Goal: Task Accomplishment & Management: Complete application form

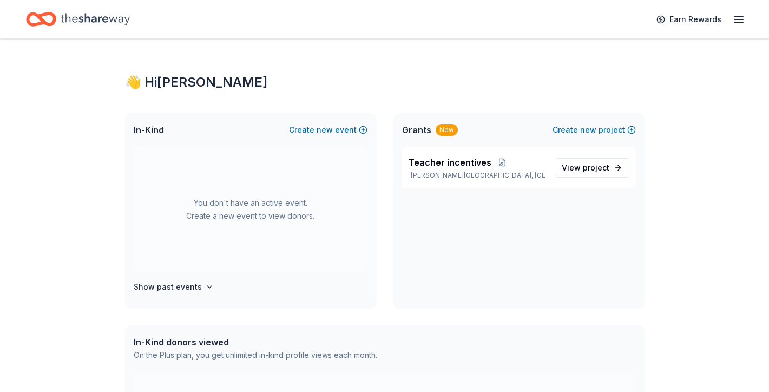
click at [737, 19] on line "button" at bounding box center [739, 19] width 9 height 0
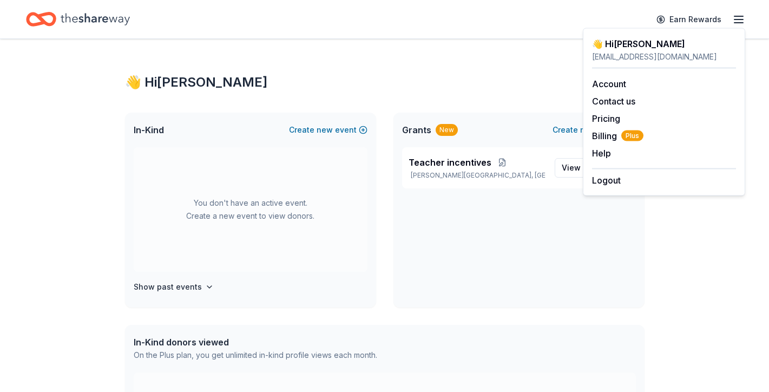
click at [476, 91] on div "👋 Hi Sara In-Kind Create new event You don't have an active event. Create a new…" at bounding box center [385, 344] width 554 height 611
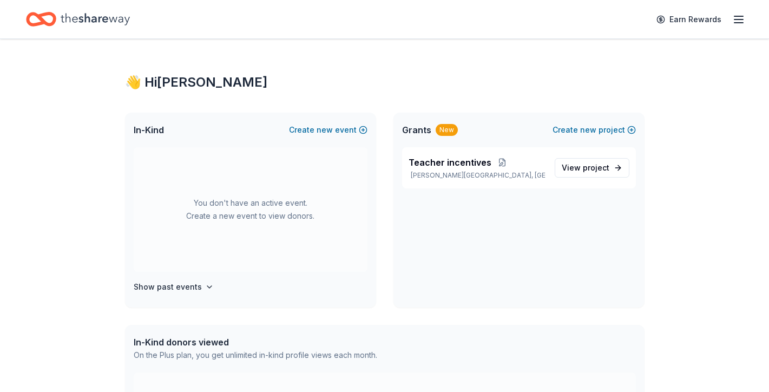
click at [82, 22] on icon "Home" at bounding box center [95, 19] width 69 height 12
click at [578, 168] on span "View project" at bounding box center [586, 167] width 48 height 13
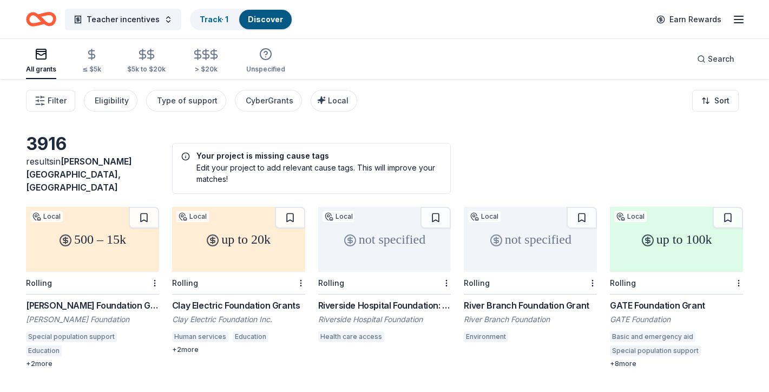
click at [330, 28] on div "Teacher incentives Track · 1 Discover Earn Rewards" at bounding box center [384, 18] width 717 height 25
click at [54, 98] on span "Filter" at bounding box center [57, 100] width 19 height 13
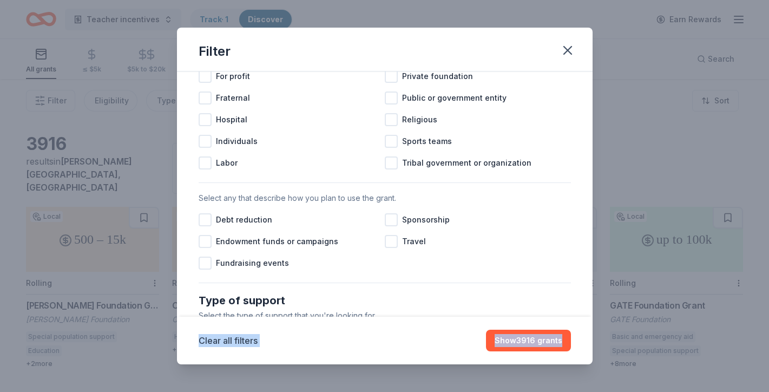
scroll to position [293, 0]
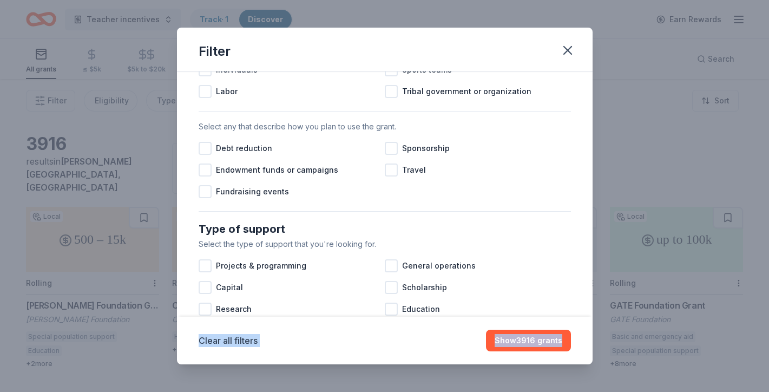
drag, startPoint x: 584, startPoint y: 222, endPoint x: 574, endPoint y: 352, distance: 129.8
click at [574, 352] on div "Filter Causes Cause filter has moved to your project settings Click edit projec…" at bounding box center [385, 196] width 416 height 337
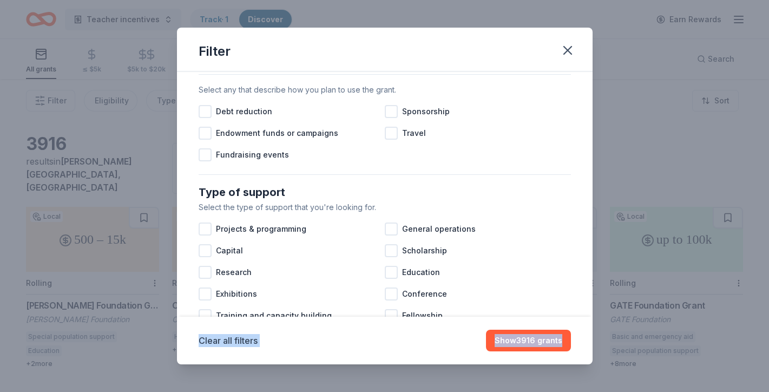
scroll to position [0, 0]
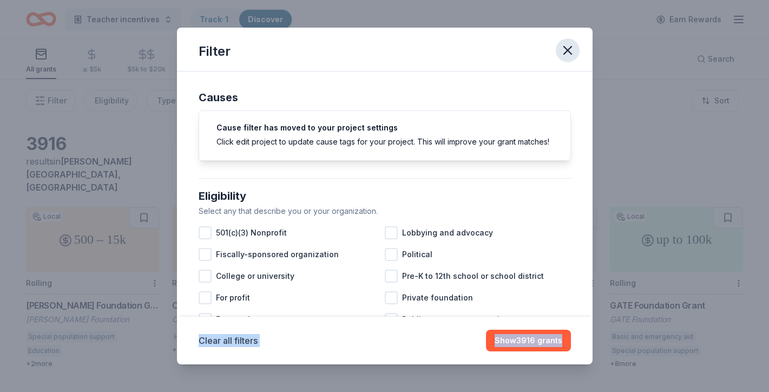
click at [566, 53] on icon "button" at bounding box center [567, 50] width 15 height 15
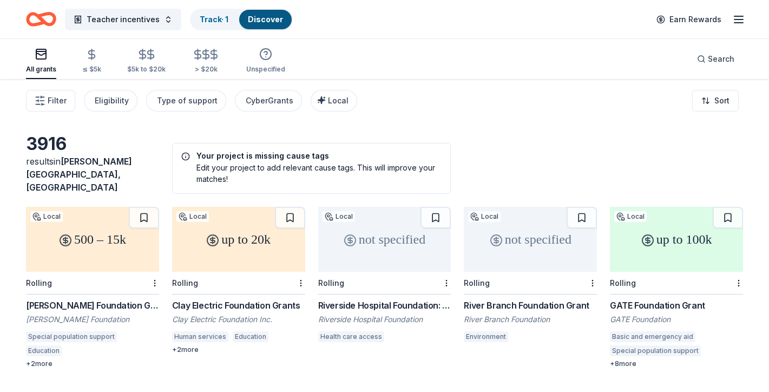
click at [737, 21] on icon "button" at bounding box center [738, 19] width 13 height 13
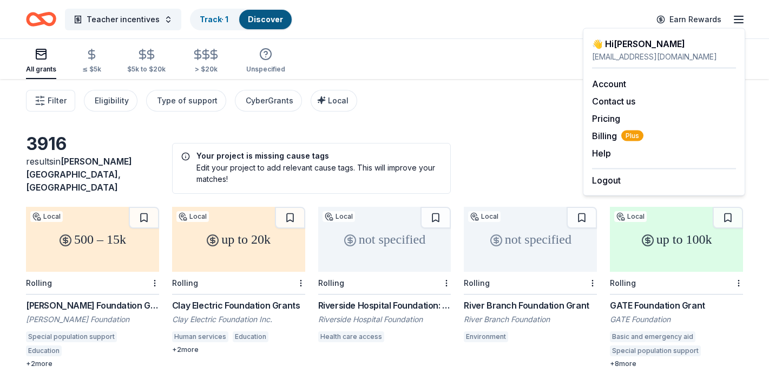
click at [737, 21] on icon "button" at bounding box center [738, 19] width 13 height 13
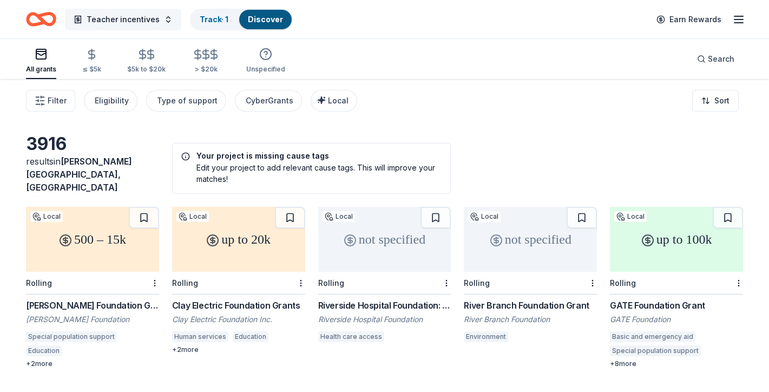
click at [127, 15] on span "Teacher incentives" at bounding box center [123, 19] width 73 height 13
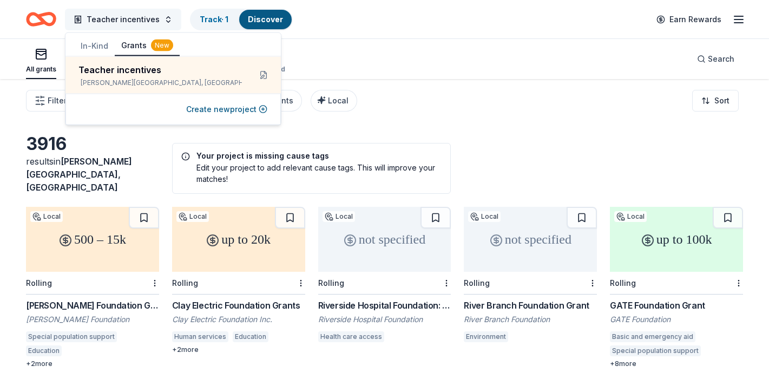
click at [127, 15] on span "Teacher incentives" at bounding box center [123, 19] width 73 height 13
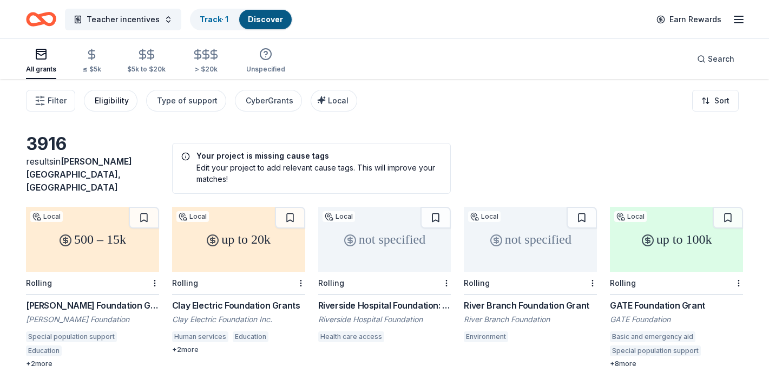
click at [121, 101] on div "Eligibility" at bounding box center [112, 100] width 34 height 13
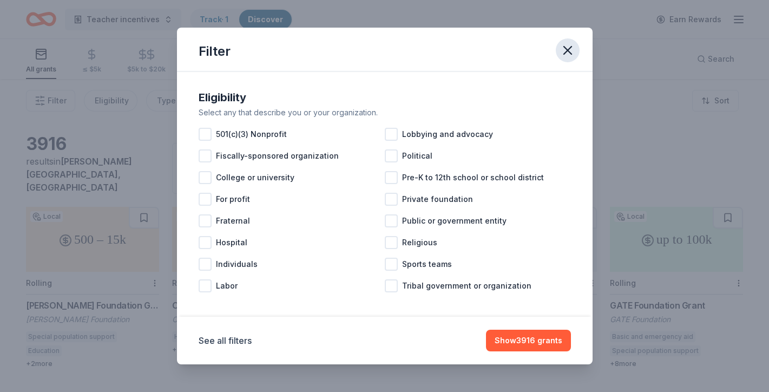
click at [567, 54] on icon "button" at bounding box center [567, 50] width 15 height 15
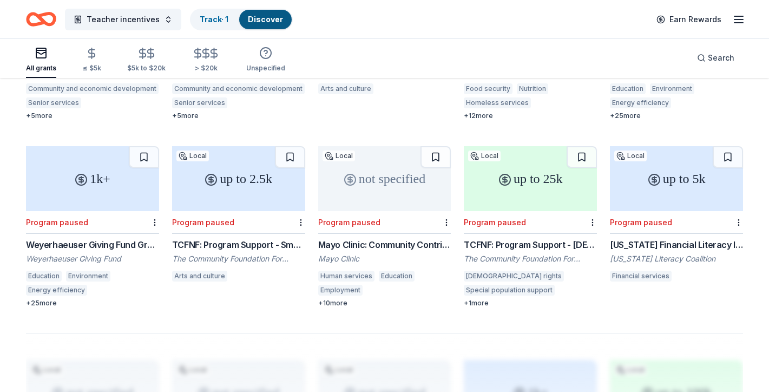
scroll to position [624, 0]
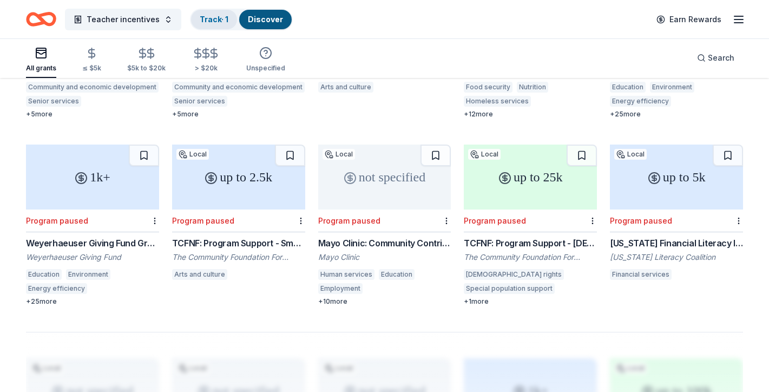
click at [221, 22] on link "Track · 1" at bounding box center [214, 19] width 29 height 9
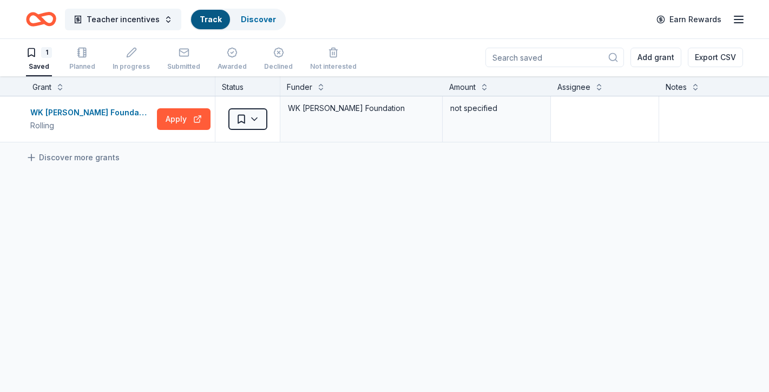
click at [205, 21] on link "Track" at bounding box center [211, 19] width 22 height 9
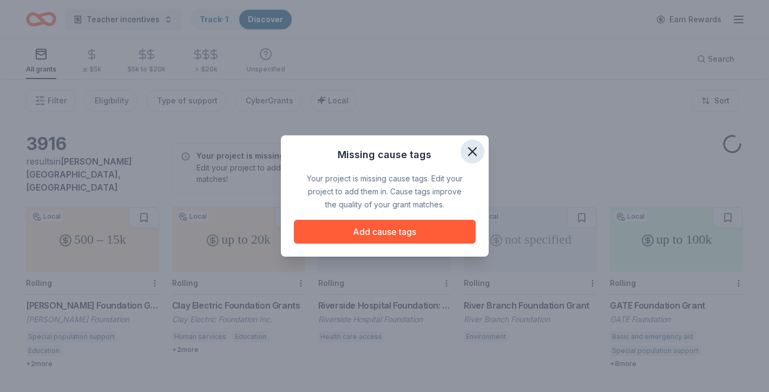
click at [474, 149] on icon "button" at bounding box center [472, 151] width 15 height 15
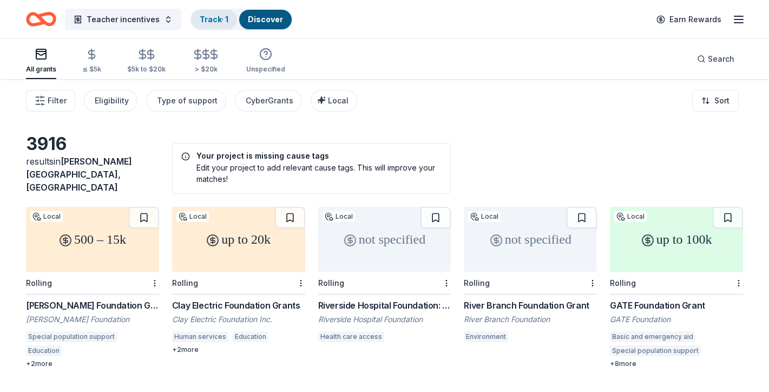
click at [222, 19] on link "Track · 1" at bounding box center [214, 19] width 29 height 9
click at [265, 22] on link "Discover" at bounding box center [265, 19] width 35 height 9
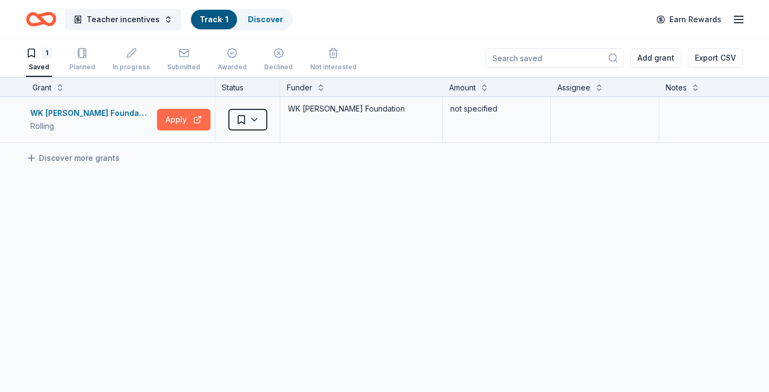
click at [180, 122] on button "Apply" at bounding box center [184, 120] width 54 height 22
click at [250, 17] on link "Discover" at bounding box center [265, 19] width 35 height 9
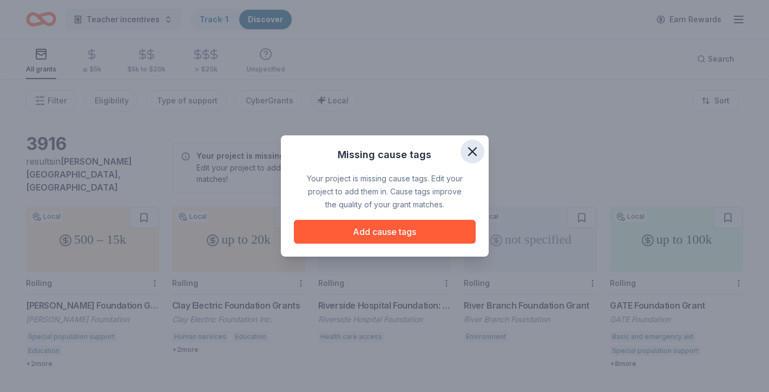
click at [474, 152] on icon "button" at bounding box center [473, 152] width 8 height 8
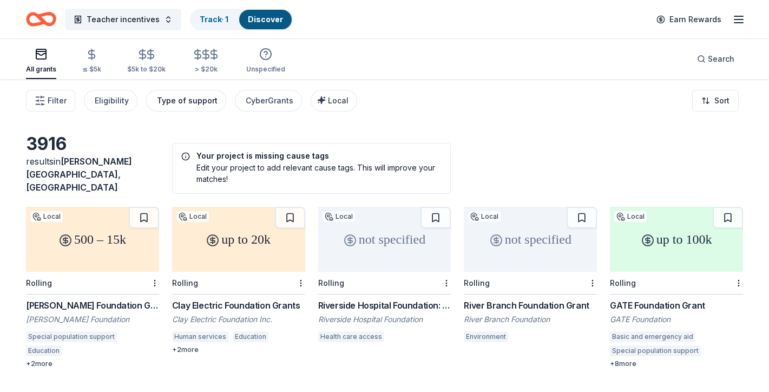
click at [194, 102] on div "Type of support" at bounding box center [187, 100] width 61 height 13
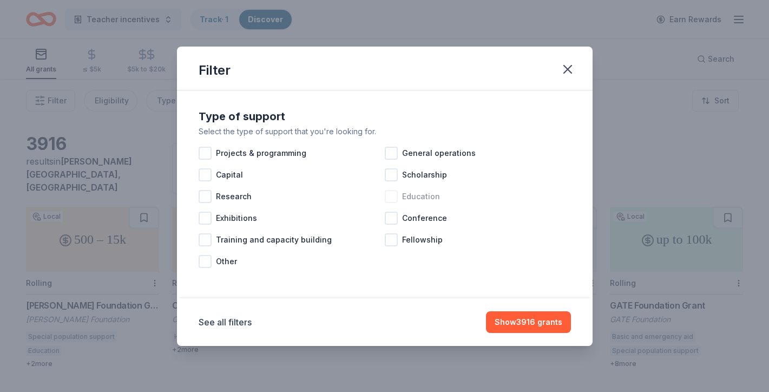
drag, startPoint x: 574, startPoint y: 62, endPoint x: 432, endPoint y: 190, distance: 190.5
click at [433, 189] on div "Filter Type of support Select the type of support that you're looking for. Proj…" at bounding box center [385, 196] width 416 height 299
click at [420, 202] on span "Education" at bounding box center [421, 196] width 38 height 13
click at [567, 68] on icon "button" at bounding box center [568, 69] width 8 height 8
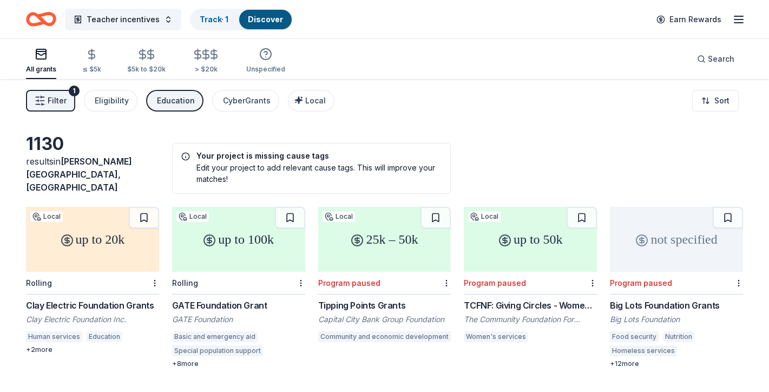
click at [42, 20] on icon "Home" at bounding box center [46, 19] width 17 height 11
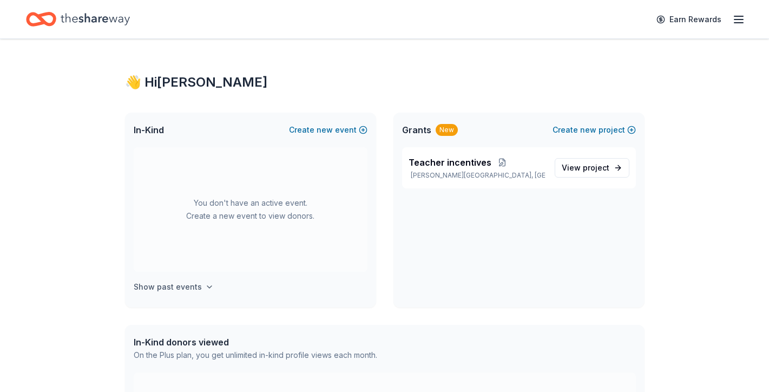
click at [169, 281] on h4 "Show past events" at bounding box center [168, 286] width 68 height 13
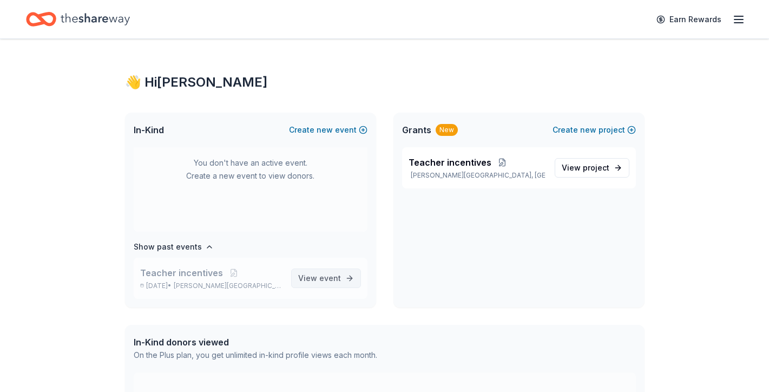
click at [306, 278] on span "View event" at bounding box center [319, 278] width 43 height 13
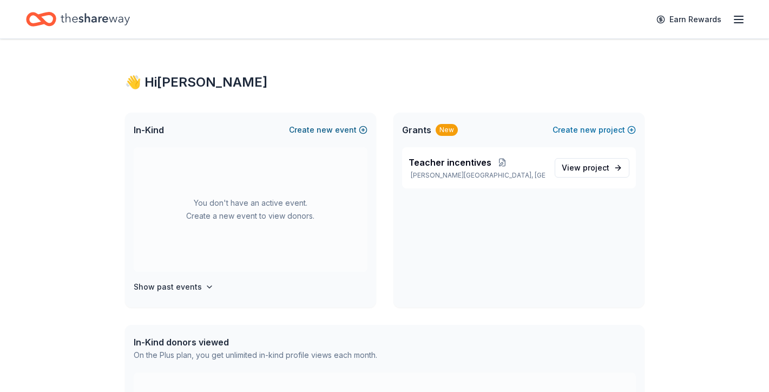
click at [353, 130] on button "Create new event" at bounding box center [328, 129] width 78 height 13
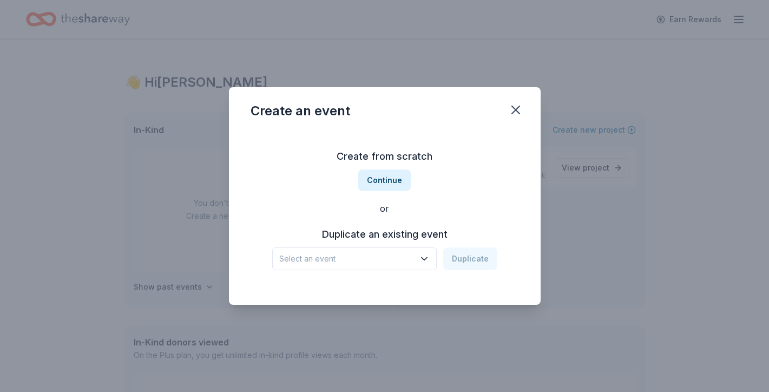
click at [390, 258] on span "Select an event" at bounding box center [346, 258] width 135 height 13
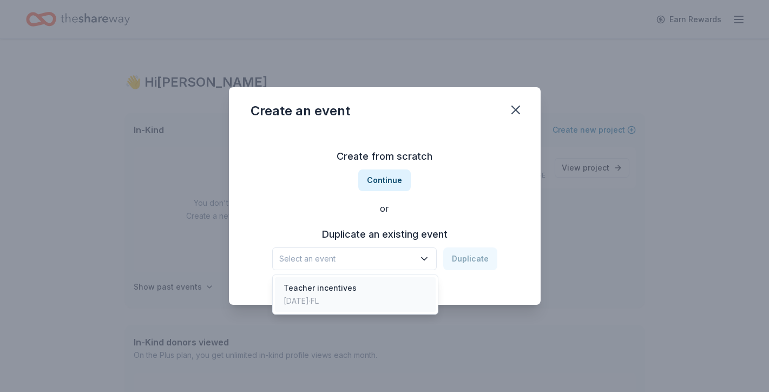
click at [372, 291] on div "Teacher incentives Oct 21, 2024 · FL" at bounding box center [355, 294] width 161 height 35
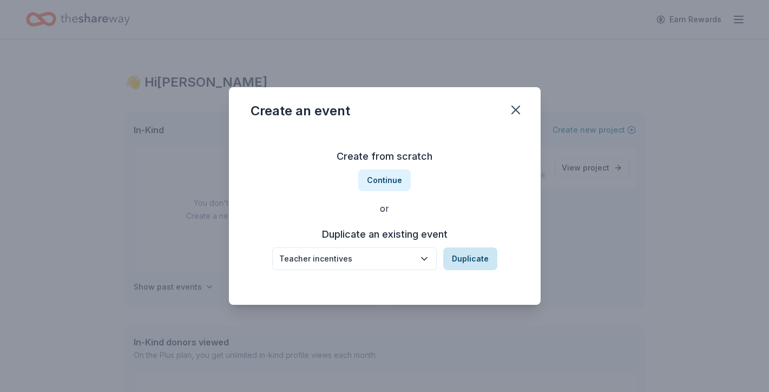
click at [473, 259] on button "Duplicate" at bounding box center [470, 258] width 54 height 23
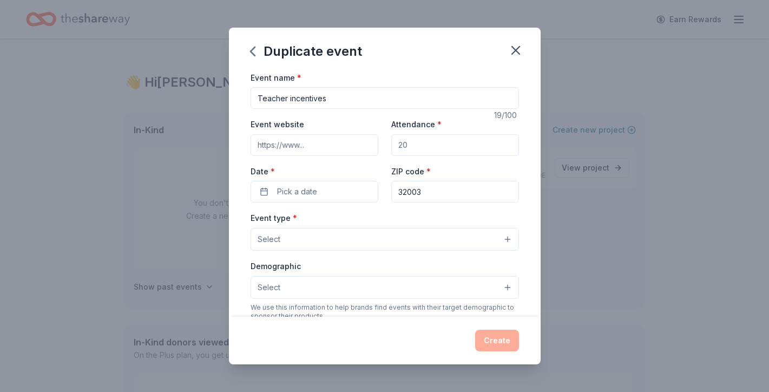
click at [432, 148] on input "Attendance *" at bounding box center [455, 145] width 128 height 22
drag, startPoint x: 433, startPoint y: 146, endPoint x: 391, endPoint y: 137, distance: 43.1
click at [391, 137] on div "Event website Attendance * Date * Pick a date ZIP code * 32003" at bounding box center [385, 159] width 268 height 85
type input "100"
click at [321, 194] on button "Pick a date" at bounding box center [315, 192] width 128 height 22
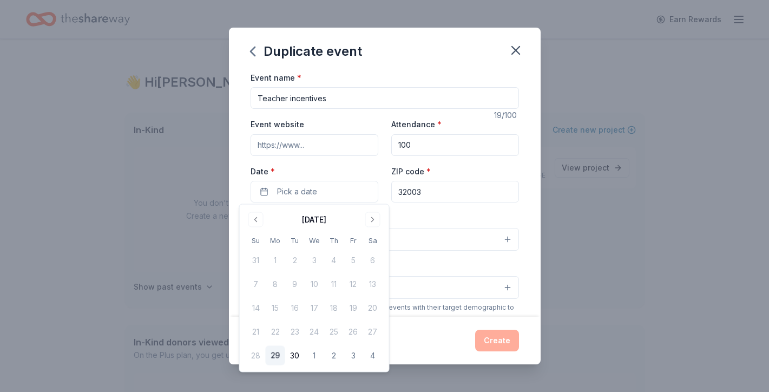
click at [272, 352] on button "29" at bounding box center [275, 355] width 19 height 19
click at [369, 220] on button "Go to next month" at bounding box center [372, 219] width 15 height 15
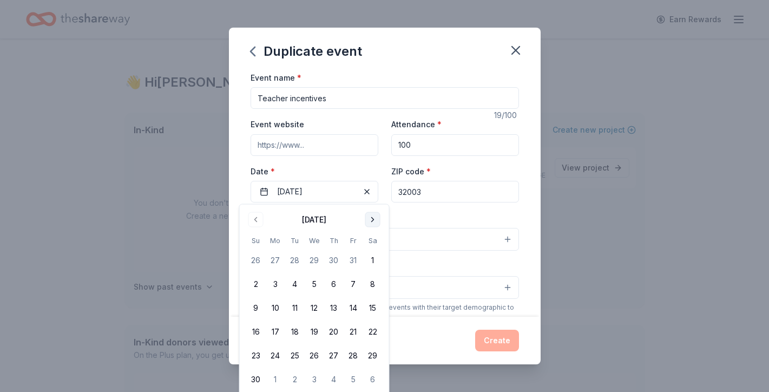
click at [369, 220] on button "Go to next month" at bounding box center [372, 219] width 15 height 15
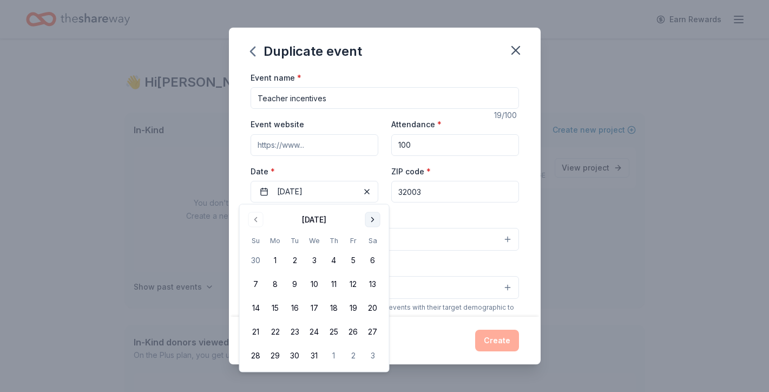
click at [369, 220] on button "Go to next month" at bounding box center [372, 219] width 15 height 15
click at [360, 259] on button "6" at bounding box center [353, 260] width 19 height 19
click at [384, 194] on div "Event website Attendance * 100 Date * 02/06/2026 ZIP code * 32003" at bounding box center [385, 159] width 268 height 85
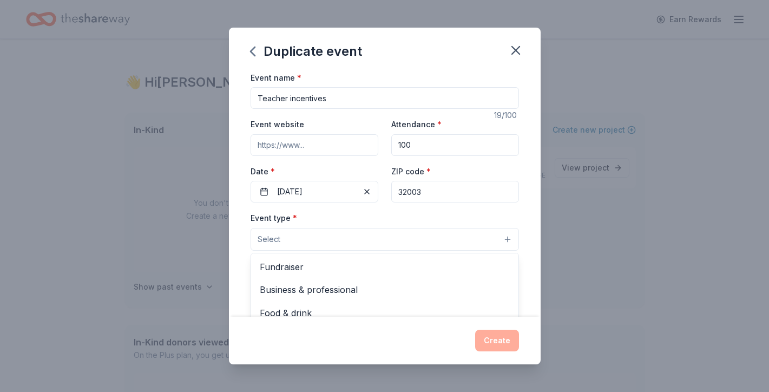
click at [412, 240] on button "Select" at bounding box center [385, 239] width 268 height 23
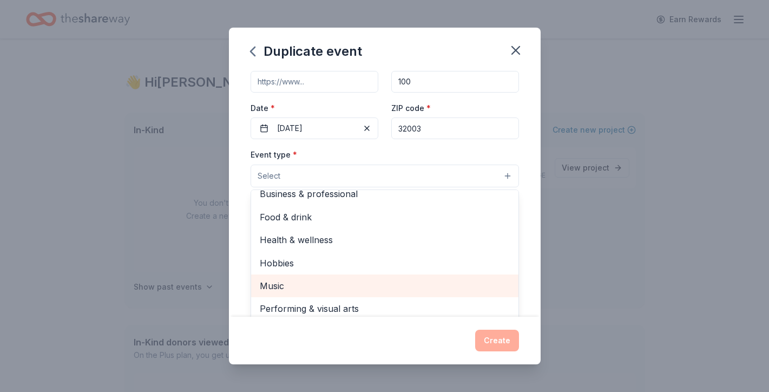
scroll to position [64, 0]
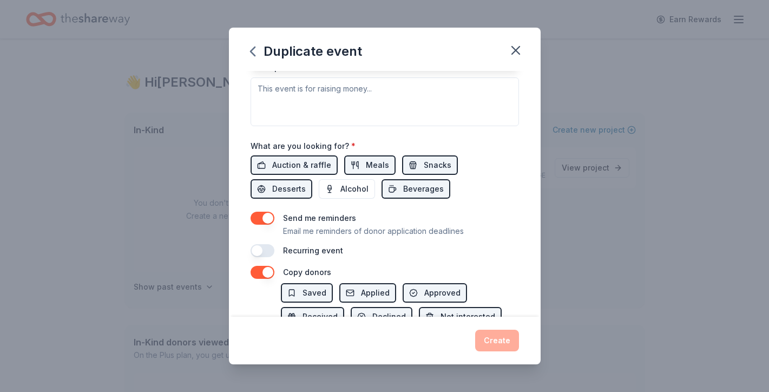
drag, startPoint x: 534, startPoint y: 156, endPoint x: 486, endPoint y: 345, distance: 195.0
click at [486, 345] on div "Duplicate event Event name * Teacher incentives 19 /100 Event website Attendanc…" at bounding box center [385, 196] width 312 height 337
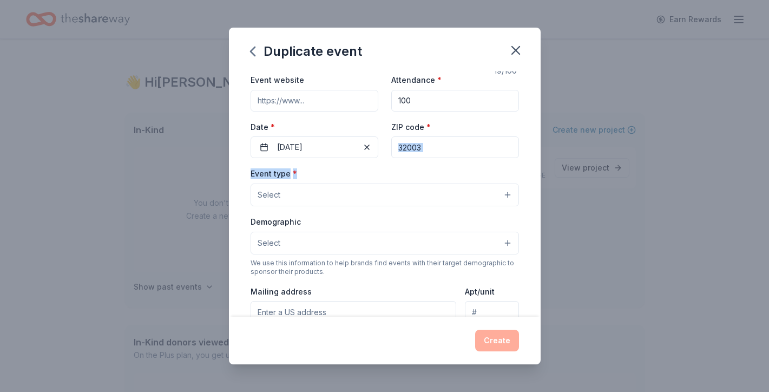
drag, startPoint x: 536, startPoint y: 168, endPoint x: 537, endPoint y: 147, distance: 21.1
click at [537, 147] on div "Event name * Teacher incentives 19 /100 Event website Attendance * 100 Date * 0…" at bounding box center [385, 194] width 312 height 246
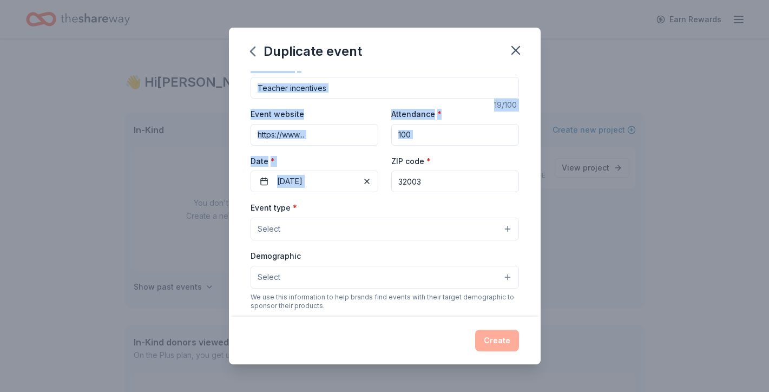
scroll to position [0, 0]
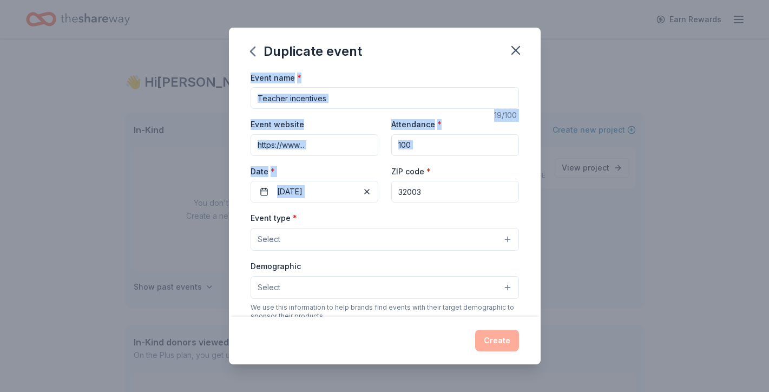
drag, startPoint x: 533, startPoint y: 119, endPoint x: 532, endPoint y: 50, distance: 68.8
click at [532, 50] on div "Duplicate event Event name * Teacher incentives 19 /100 Event website Attendanc…" at bounding box center [385, 196] width 312 height 337
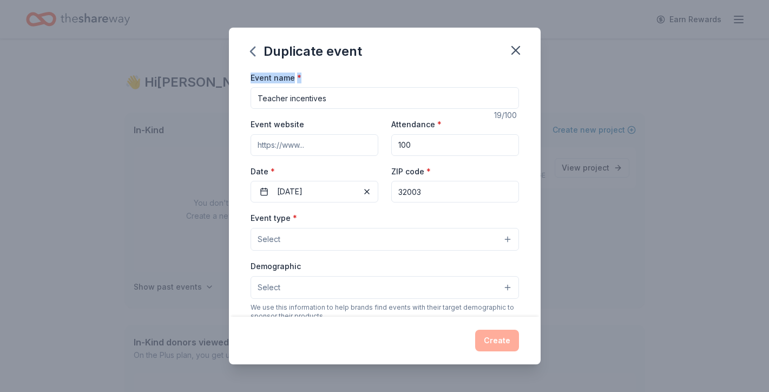
drag, startPoint x: 535, startPoint y: 92, endPoint x: 528, endPoint y: 29, distance: 63.7
click at [528, 29] on div "Duplicate event Event name * Teacher incentives 19 /100 Event website Attendanc…" at bounding box center [385, 196] width 312 height 337
click at [502, 233] on button "Select" at bounding box center [385, 239] width 268 height 23
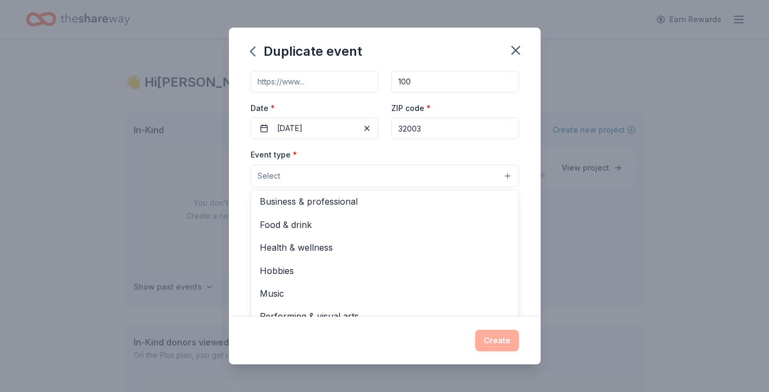
scroll to position [2, 0]
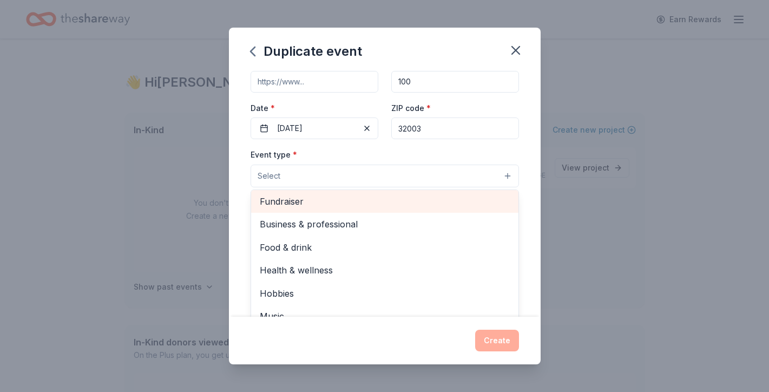
click at [399, 209] on div "Fundraiser" at bounding box center [384, 201] width 267 height 23
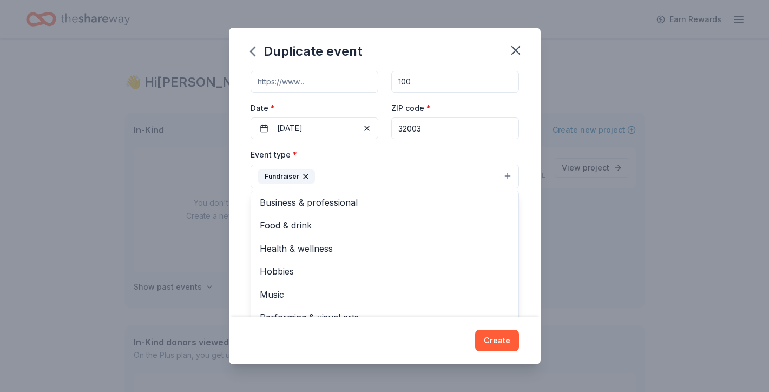
click at [530, 200] on div "Event name * Teacher incentives 19 /100 Event website Attendance * 100 Date * 0…" at bounding box center [385, 194] width 312 height 246
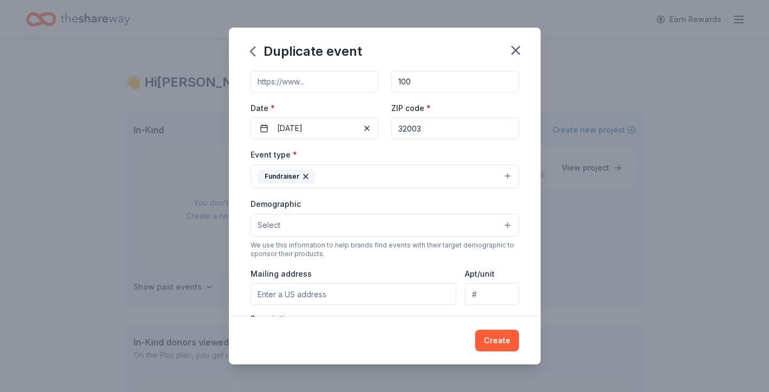
click at [504, 228] on button "Select" at bounding box center [385, 225] width 268 height 23
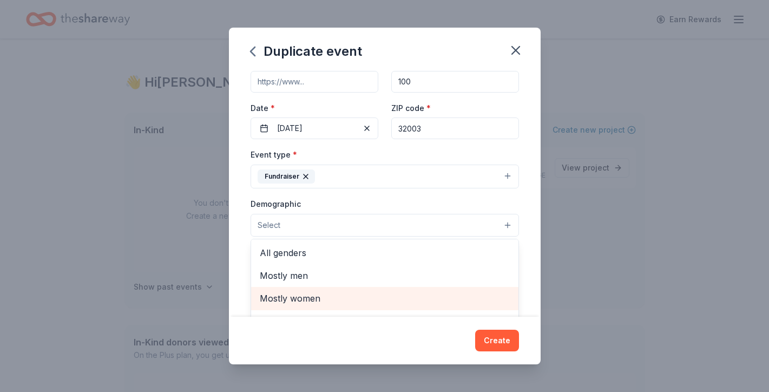
click at [434, 291] on span "Mostly women" at bounding box center [385, 298] width 250 height 14
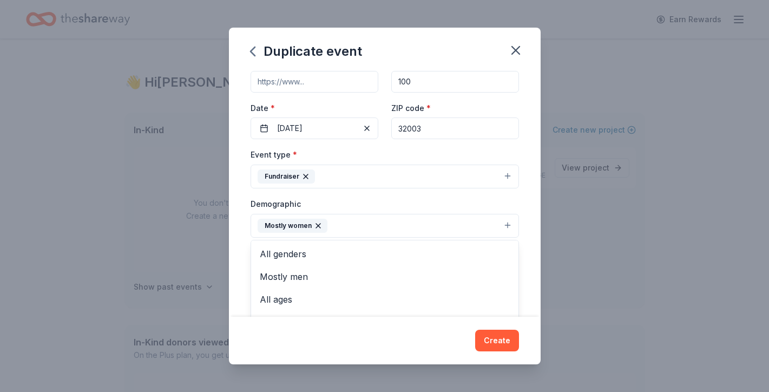
click at [529, 242] on div "Event name * Teacher incentives 19 /100 Event website Attendance * 100 Date * 0…" at bounding box center [385, 194] width 312 height 246
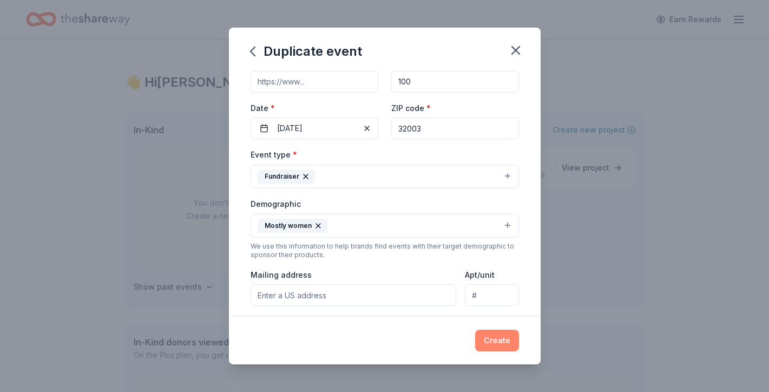
click at [488, 346] on button "Create" at bounding box center [497, 341] width 44 height 22
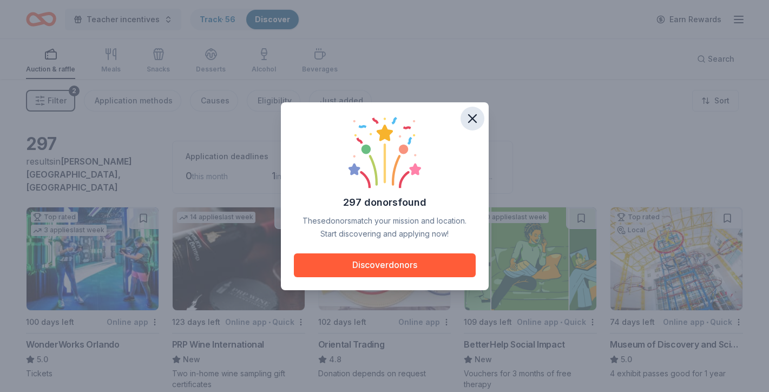
click at [475, 111] on icon "button" at bounding box center [472, 118] width 15 height 15
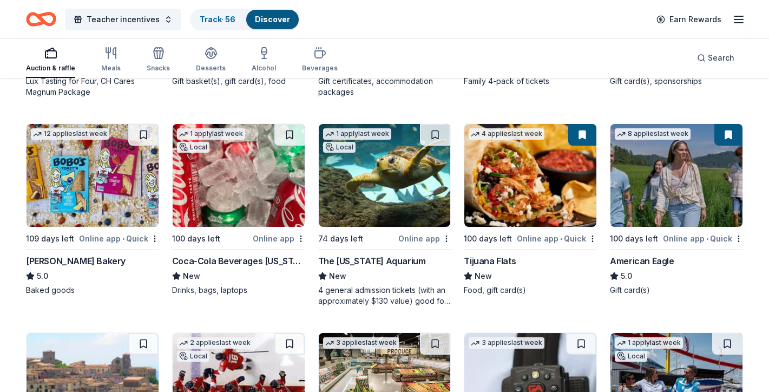
scroll to position [1346, 0]
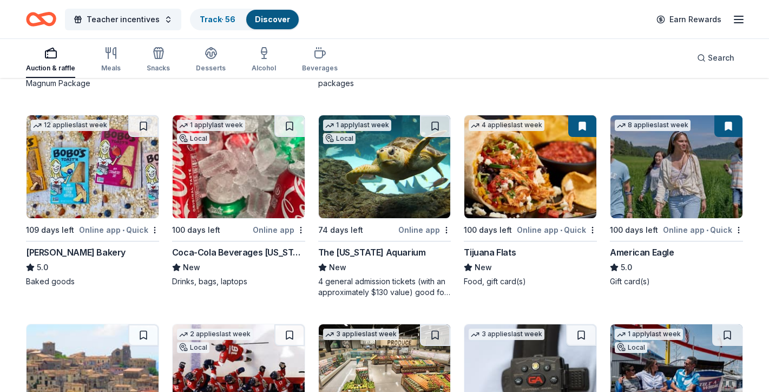
click at [97, 207] on img at bounding box center [93, 166] width 132 height 103
click at [246, 187] on img at bounding box center [239, 166] width 132 height 103
click at [501, 246] on div "Tijuana Flats" at bounding box center [490, 252] width 52 height 13
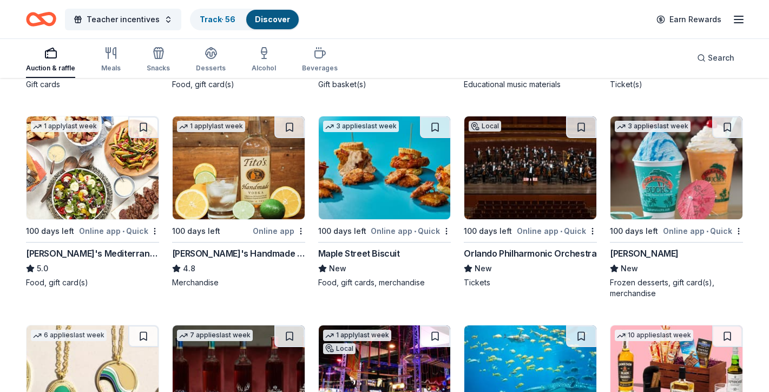
scroll to position [1938, 0]
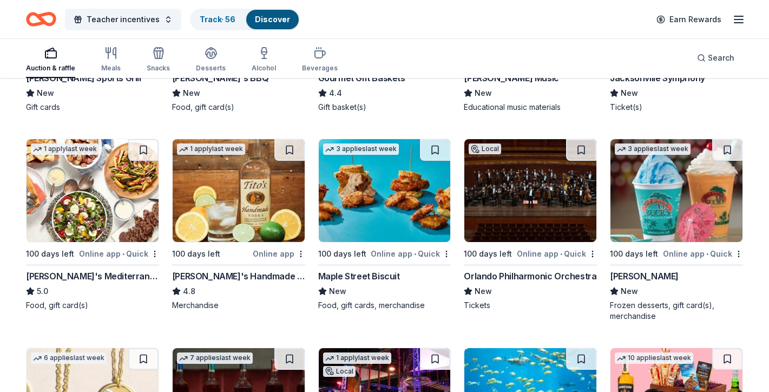
click at [401, 215] on img at bounding box center [385, 190] width 132 height 103
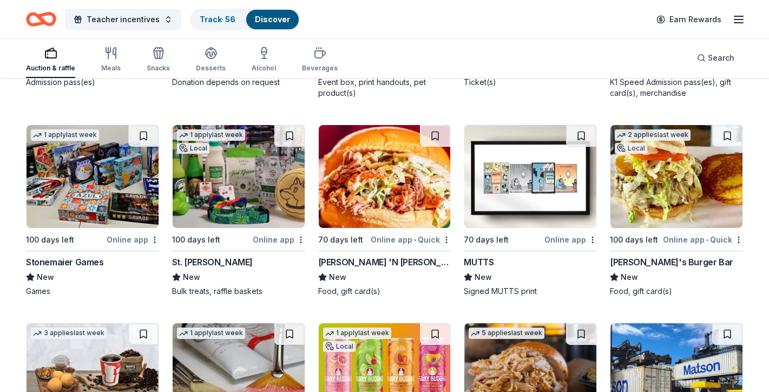
scroll to position [3201, 0]
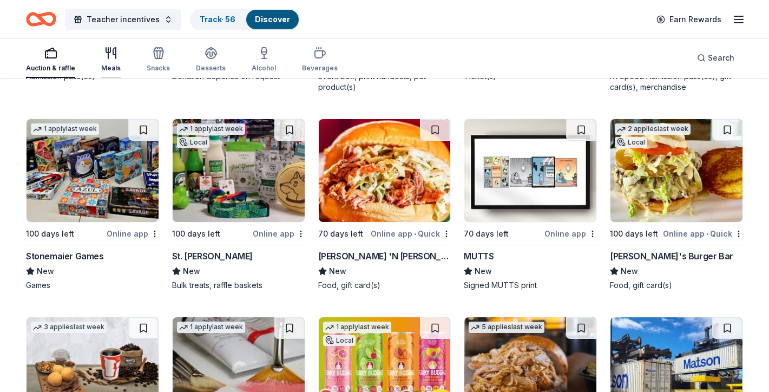
click at [104, 58] on icon "button" at bounding box center [110, 53] width 13 height 13
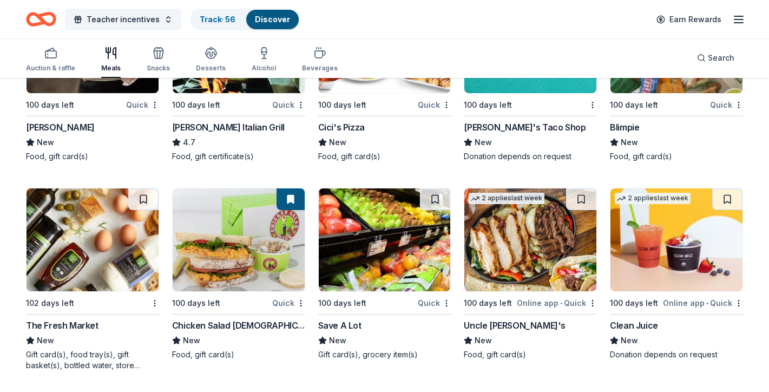
scroll to position [3034, 0]
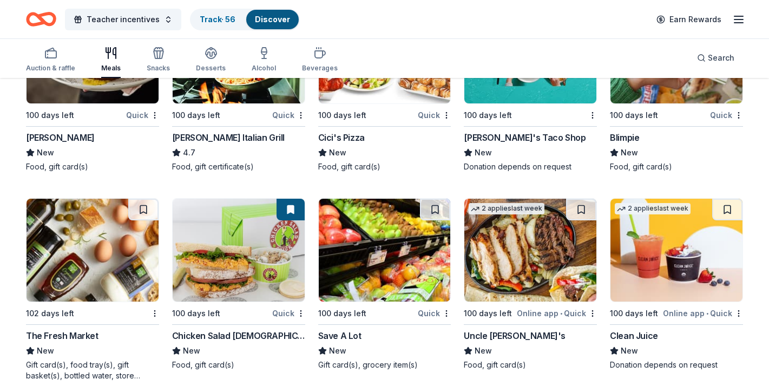
click at [219, 286] on img at bounding box center [239, 250] width 132 height 103
click at [703, 55] on div "Search" at bounding box center [715, 57] width 37 height 13
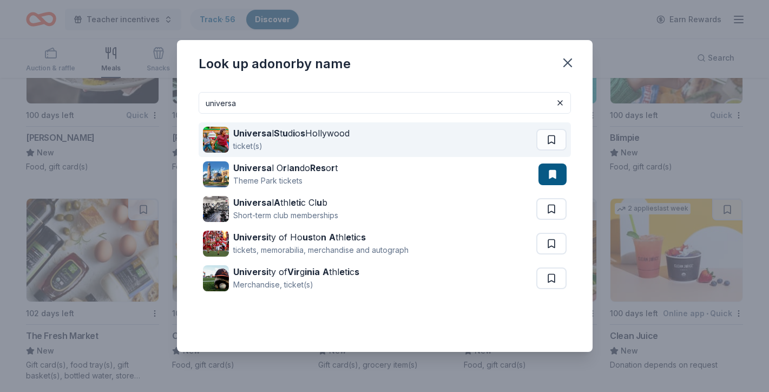
type input "universa"
click at [251, 140] on div "ticket(s)" at bounding box center [291, 146] width 116 height 13
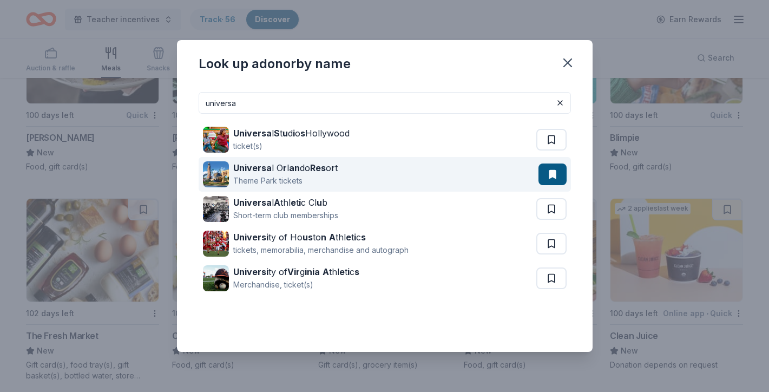
click at [257, 166] on strong "Universa" at bounding box center [252, 167] width 38 height 11
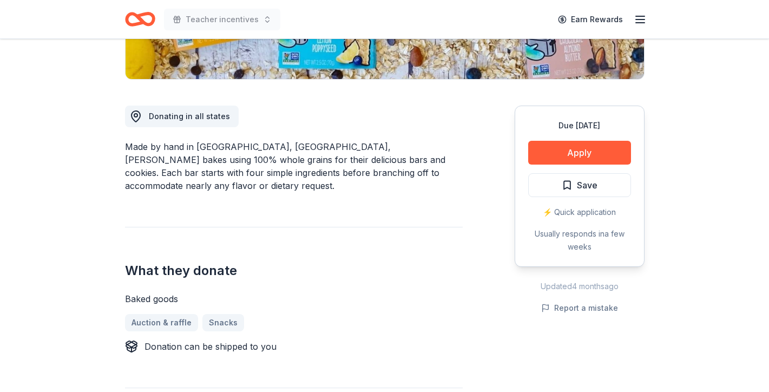
scroll to position [251, 0]
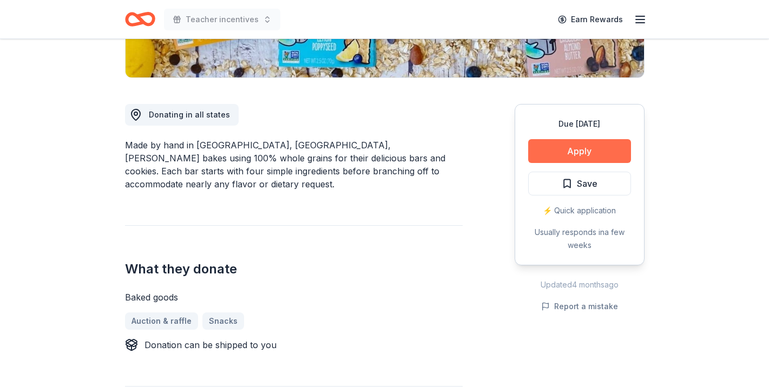
click at [548, 152] on button "Apply" at bounding box center [579, 151] width 103 height 24
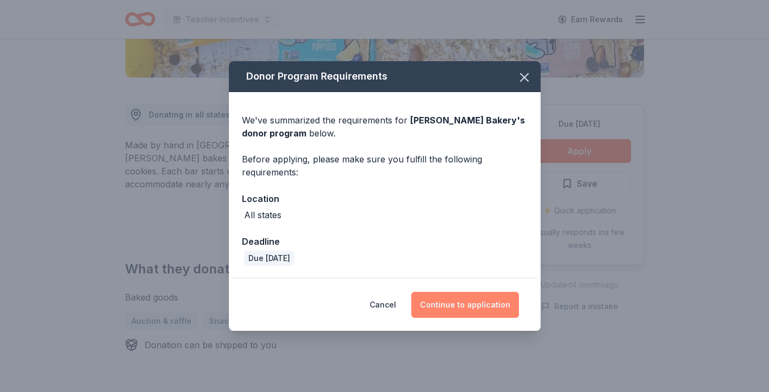
click at [454, 303] on button "Continue to application" at bounding box center [465, 305] width 108 height 26
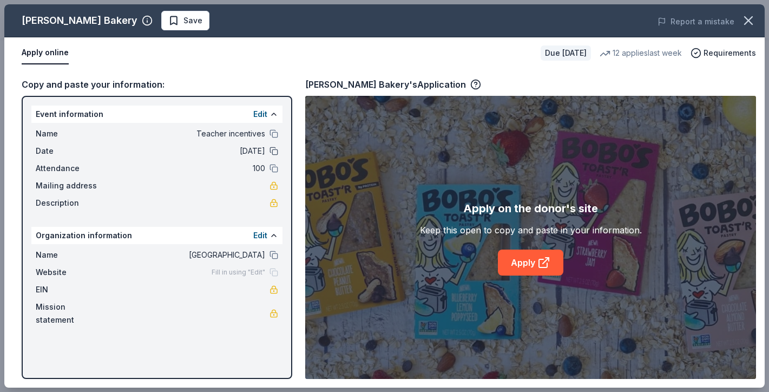
click at [271, 153] on button at bounding box center [274, 151] width 9 height 9
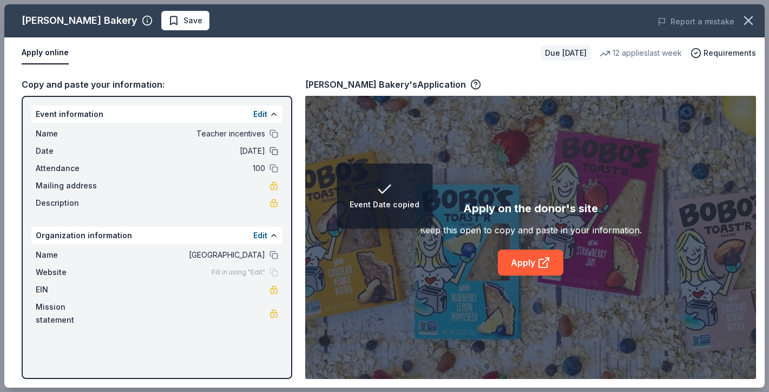
click at [271, 153] on button at bounding box center [274, 151] width 9 height 9
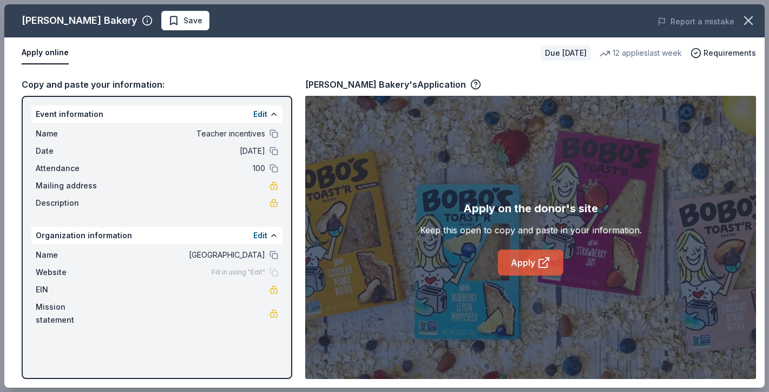
click at [522, 260] on link "Apply" at bounding box center [530, 263] width 65 height 26
click at [475, 82] on icon "button" at bounding box center [476, 83] width 3 height 3
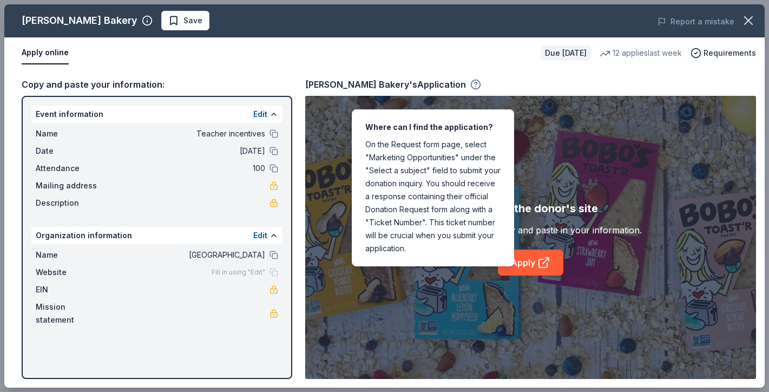
click at [475, 82] on icon "button" at bounding box center [476, 83] width 3 height 3
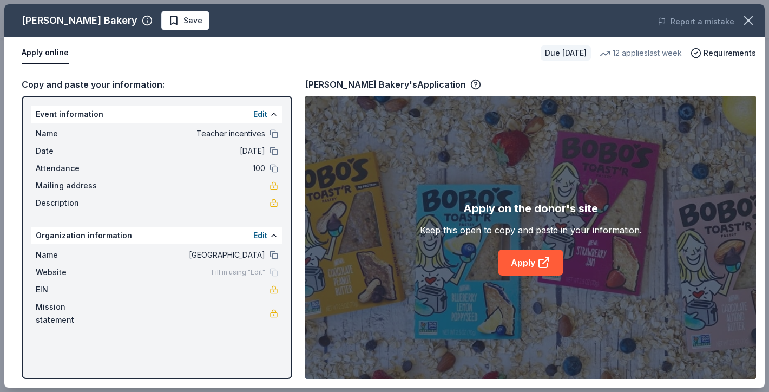
click at [48, 55] on button "Apply online" at bounding box center [45, 53] width 47 height 23
click at [532, 265] on link "Apply" at bounding box center [530, 263] width 65 height 26
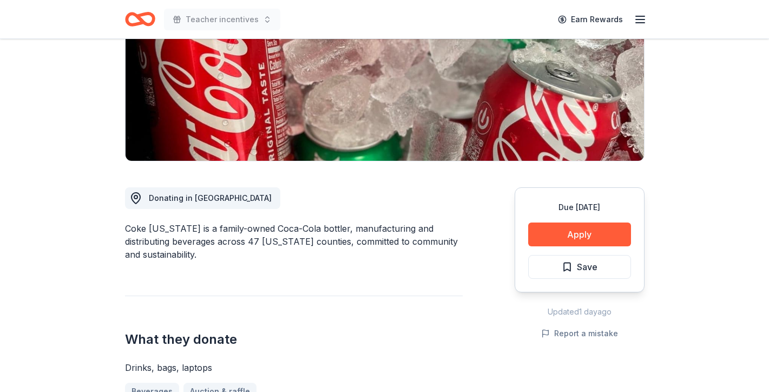
scroll to position [177, 0]
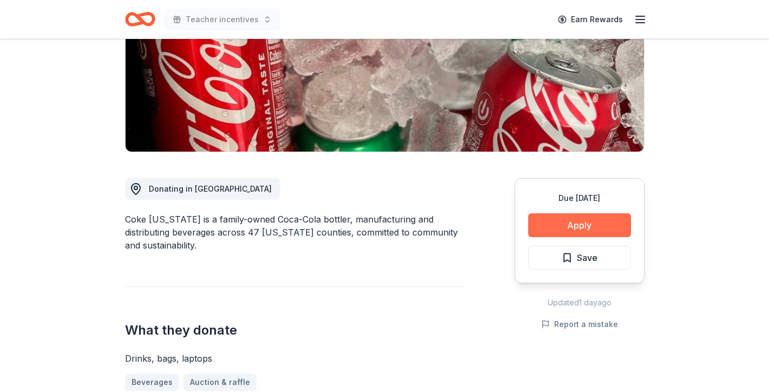
click at [565, 222] on button "Apply" at bounding box center [579, 225] width 103 height 24
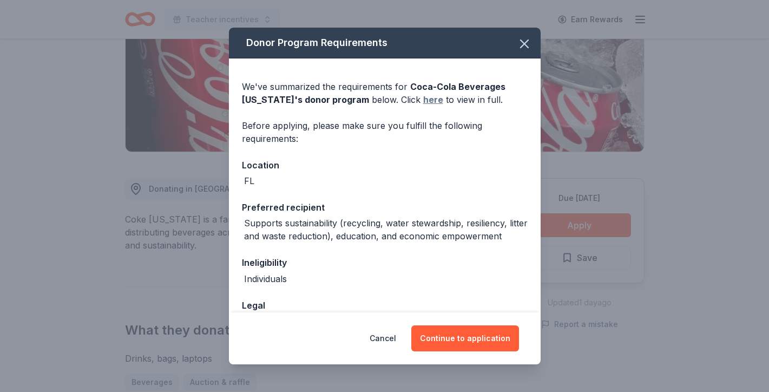
click at [423, 100] on link "here" at bounding box center [433, 99] width 20 height 13
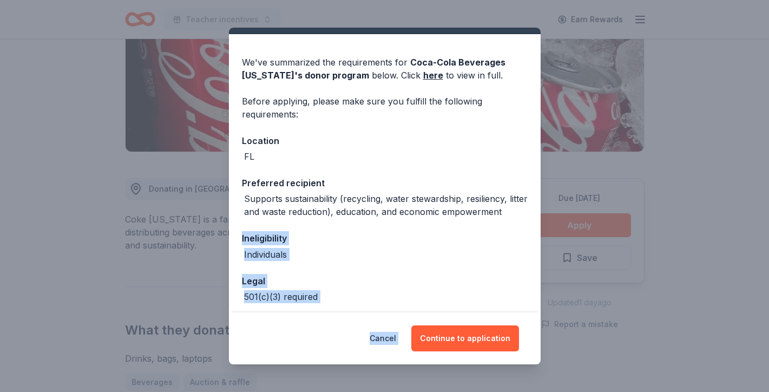
scroll to position [71, 0]
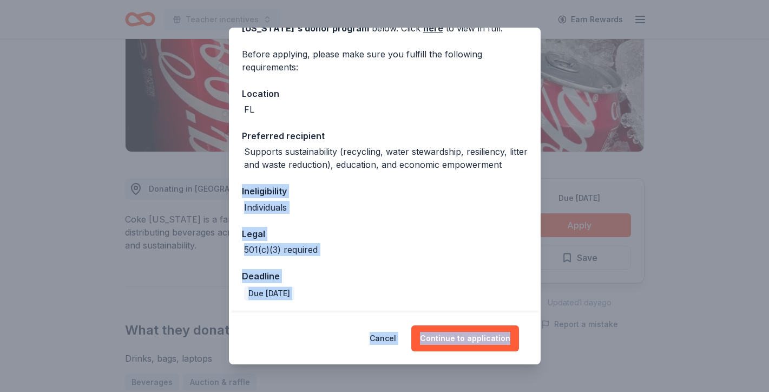
drag, startPoint x: 525, startPoint y: 238, endPoint x: 525, endPoint y: 336, distance: 98.0
click at [525, 336] on div "Donor Program Requirements We've summarized the requirements for Coca-Cola Beve…" at bounding box center [385, 196] width 312 height 337
click at [504, 193] on div "Ineligibility" at bounding box center [385, 191] width 286 height 14
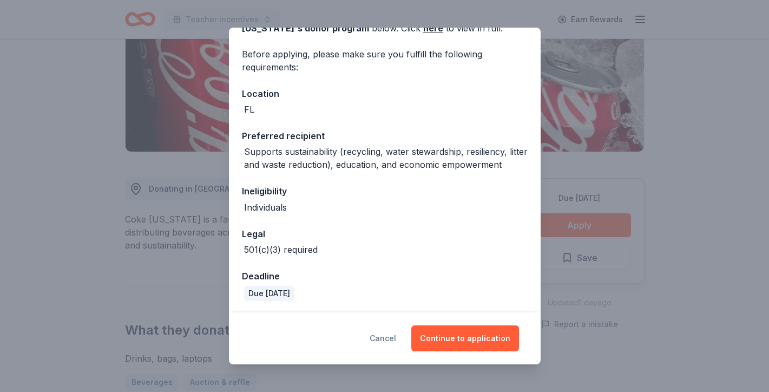
click at [384, 342] on button "Cancel" at bounding box center [383, 338] width 27 height 26
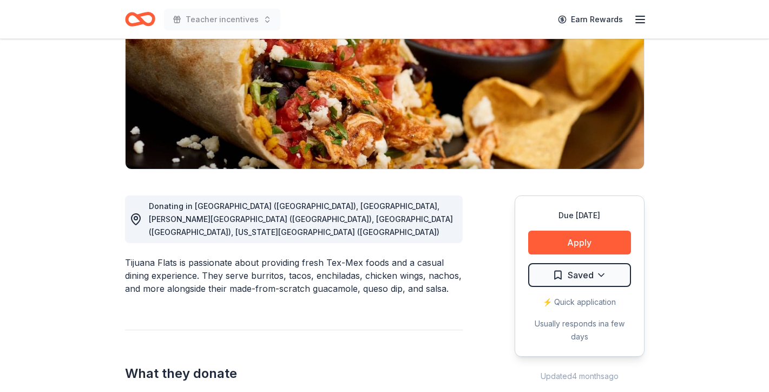
scroll to position [166, 0]
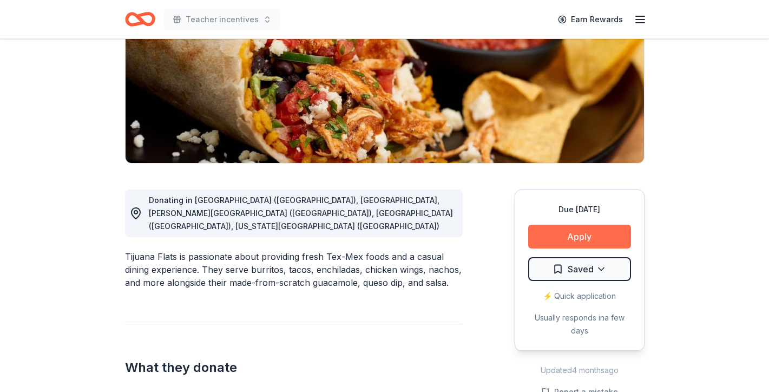
click at [593, 237] on button "Apply" at bounding box center [579, 237] width 103 height 24
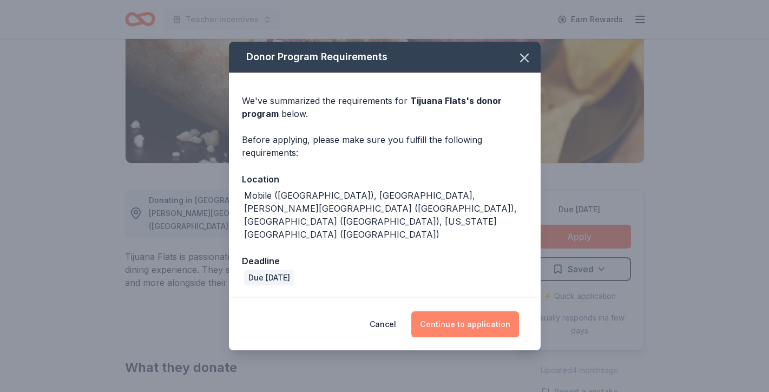
click at [461, 311] on button "Continue to application" at bounding box center [465, 324] width 108 height 26
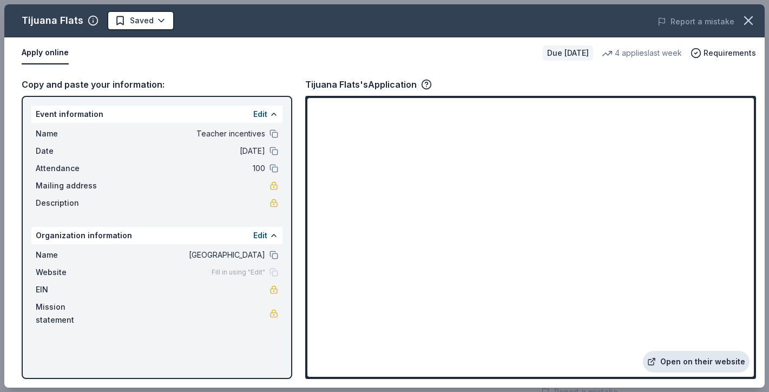
click at [682, 364] on link "Open on their website" at bounding box center [696, 362] width 107 height 22
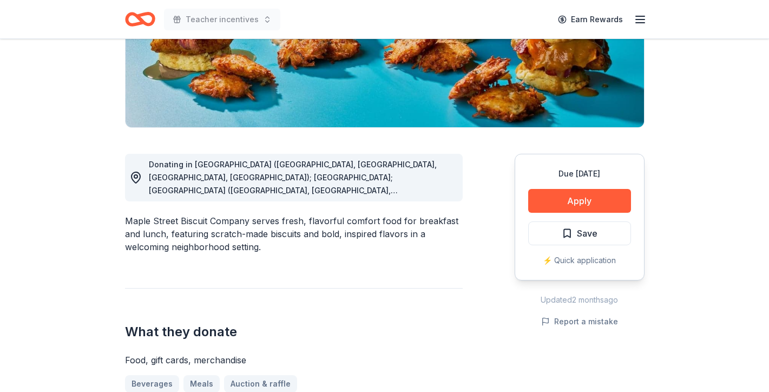
scroll to position [195, 0]
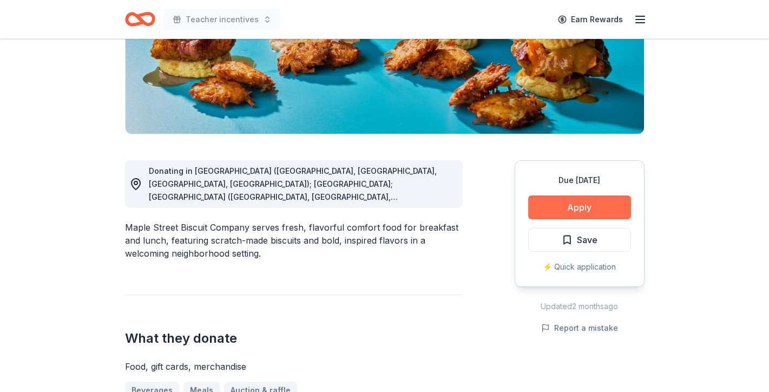
click at [558, 213] on button "Apply" at bounding box center [579, 207] width 103 height 24
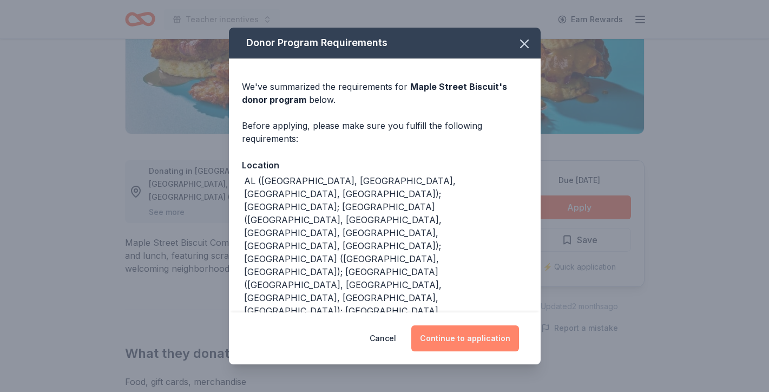
click at [481, 336] on button "Continue to application" at bounding box center [465, 338] width 108 height 26
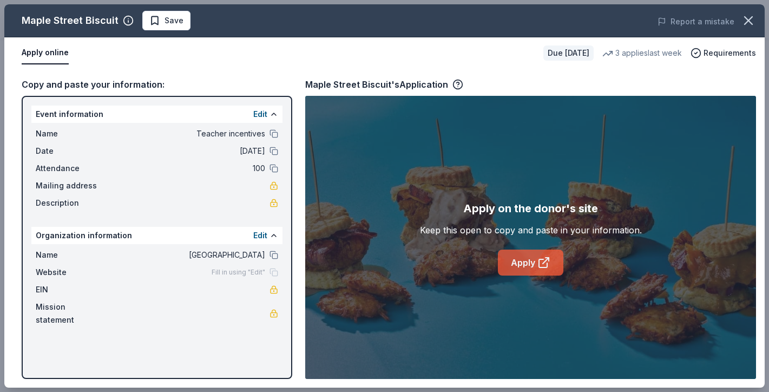
click at [523, 262] on link "Apply" at bounding box center [530, 263] width 65 height 26
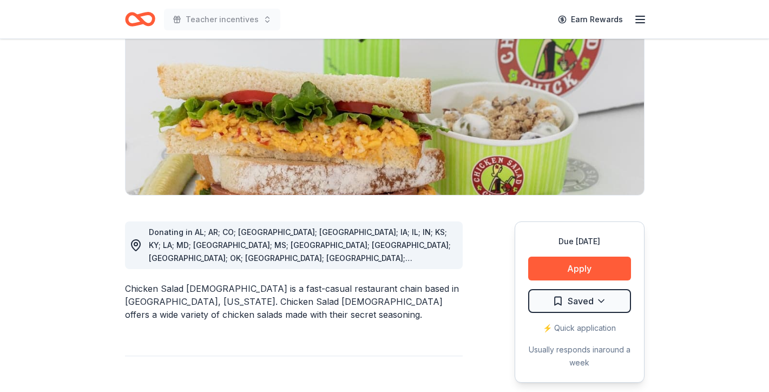
scroll to position [138, 0]
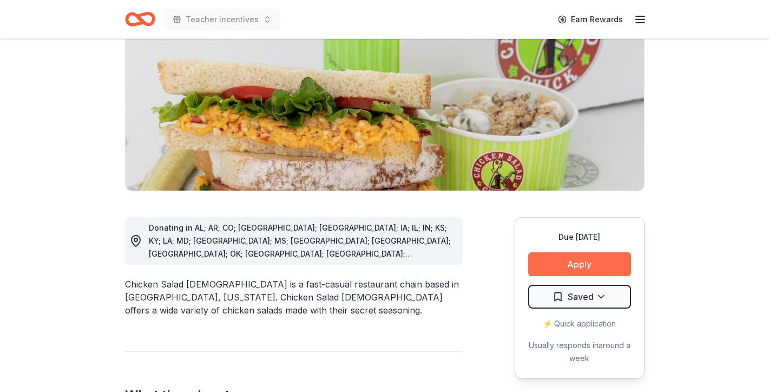
click at [606, 267] on button "Apply" at bounding box center [579, 264] width 103 height 24
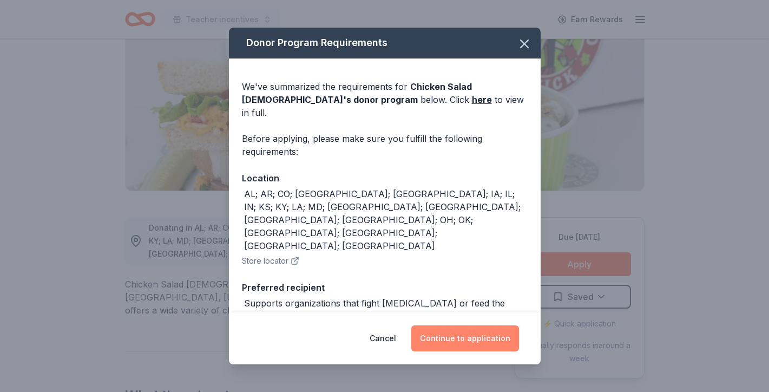
click at [455, 340] on button "Continue to application" at bounding box center [465, 338] width 108 height 26
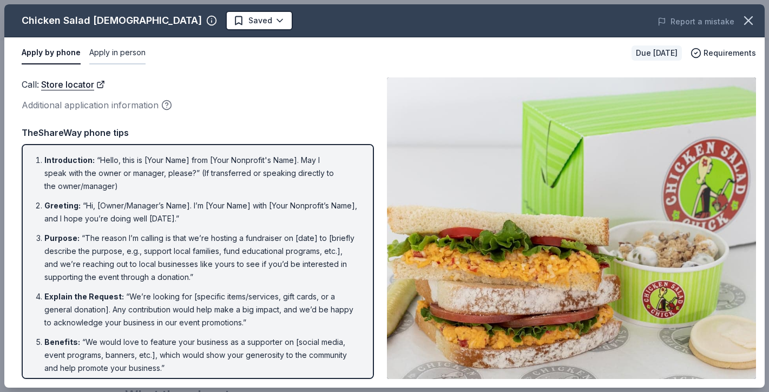
click at [130, 56] on button "Apply in person" at bounding box center [117, 53] width 56 height 23
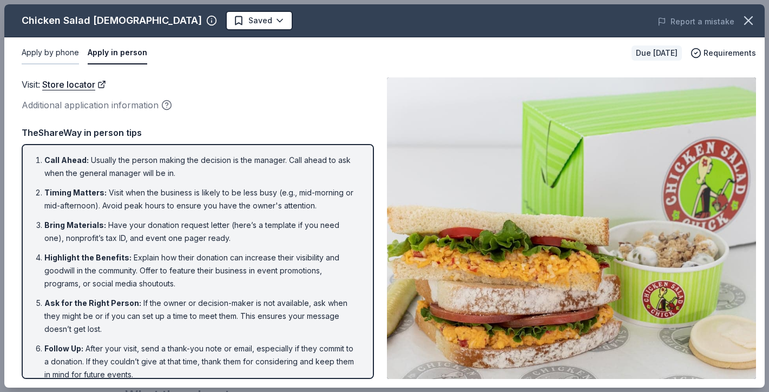
click at [70, 54] on button "Apply by phone" at bounding box center [50, 53] width 57 height 23
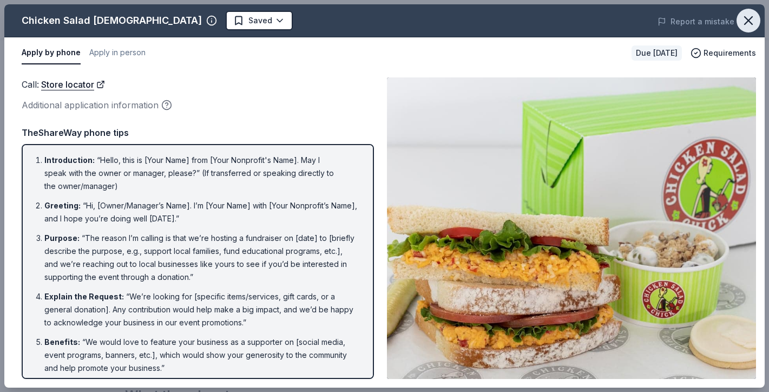
click at [747, 22] on icon "button" at bounding box center [749, 21] width 8 height 8
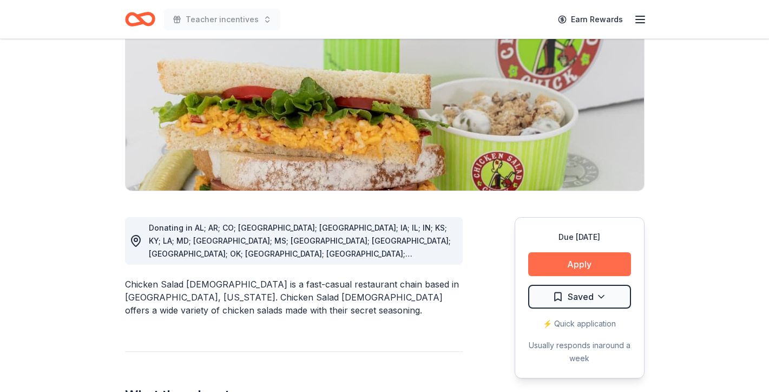
click at [582, 267] on button "Apply" at bounding box center [579, 264] width 103 height 24
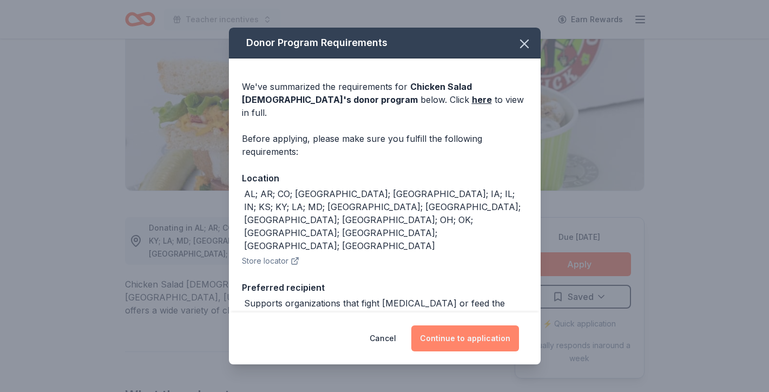
click at [484, 351] on button "Continue to application" at bounding box center [465, 338] width 108 height 26
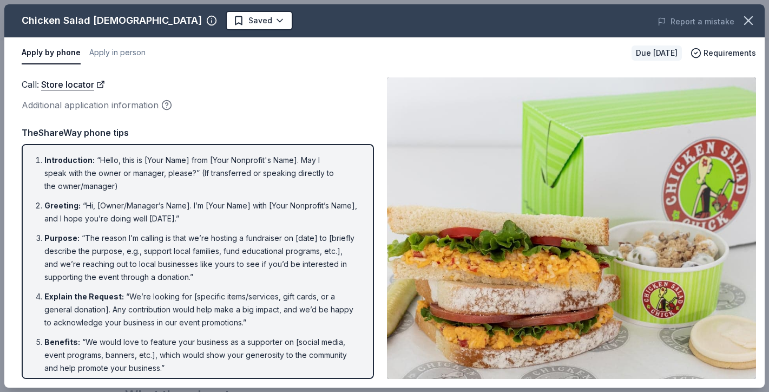
drag, startPoint x: 277, startPoint y: 94, endPoint x: 219, endPoint y: 426, distance: 336.8
click at [219, 254] on html "Teacher incentives Earn Rewards Due in 100 days Share Chicken Salad Chick New a…" at bounding box center [384, 58] width 769 height 392
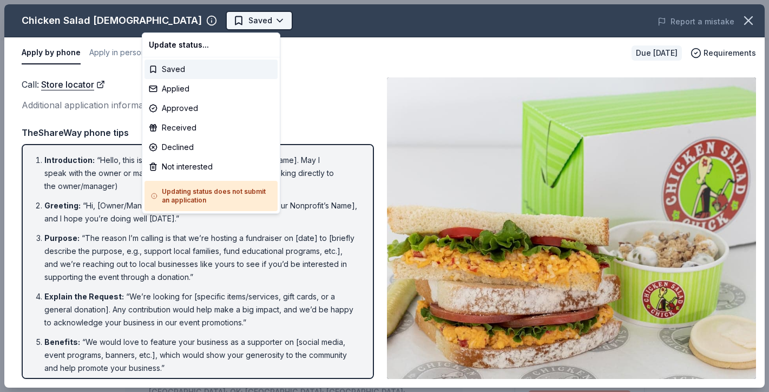
scroll to position [0, 0]
click at [167, 19] on body "Teacher incentives Saved Apply Due in 100 days Share Chicken Salad Chick New ap…" at bounding box center [384, 196] width 769 height 392
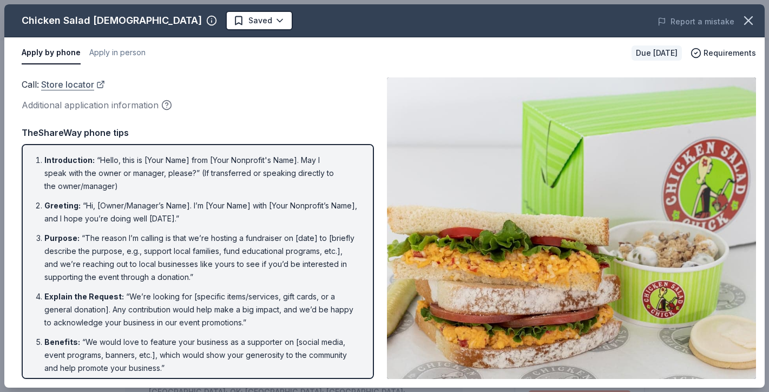
click at [58, 83] on link "Store locator" at bounding box center [73, 84] width 64 height 14
click at [74, 84] on link "Store locator" at bounding box center [73, 84] width 64 height 14
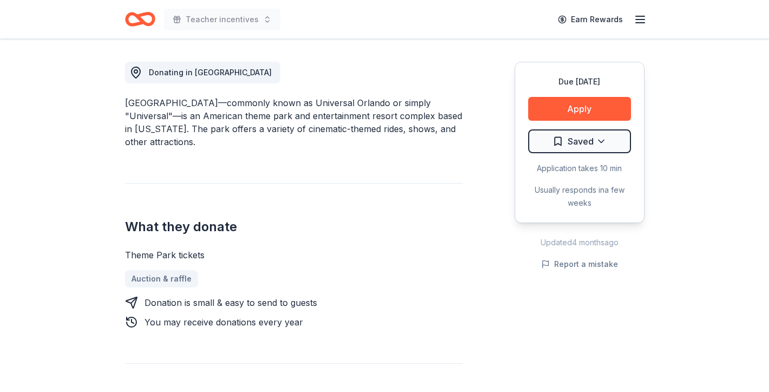
scroll to position [322, 0]
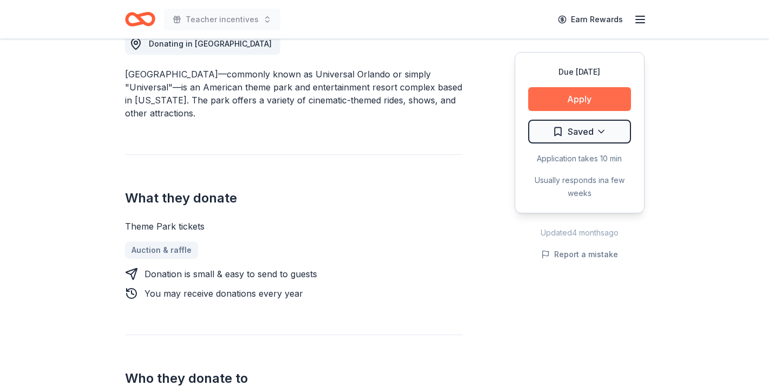
click at [576, 99] on button "Apply" at bounding box center [579, 99] width 103 height 24
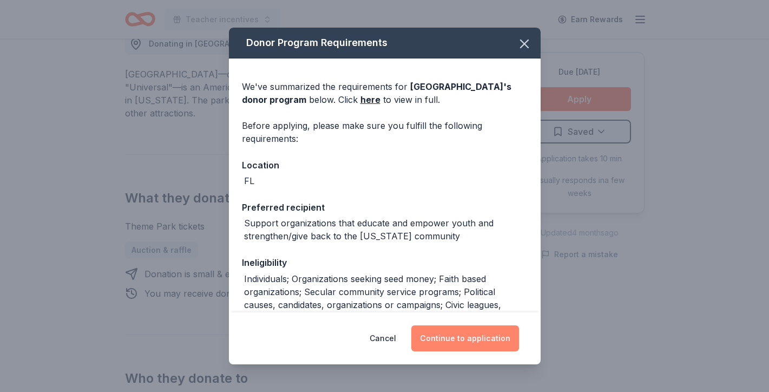
click at [464, 338] on button "Continue to application" at bounding box center [465, 338] width 108 height 26
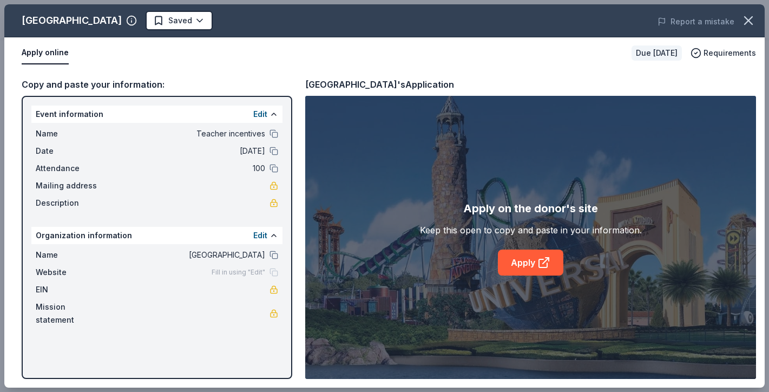
click at [55, 53] on button "Apply online" at bounding box center [45, 53] width 47 height 23
click at [523, 274] on link "Apply" at bounding box center [530, 263] width 65 height 26
